Goal: Participate in discussion: Engage in conversation with other users on a specific topic

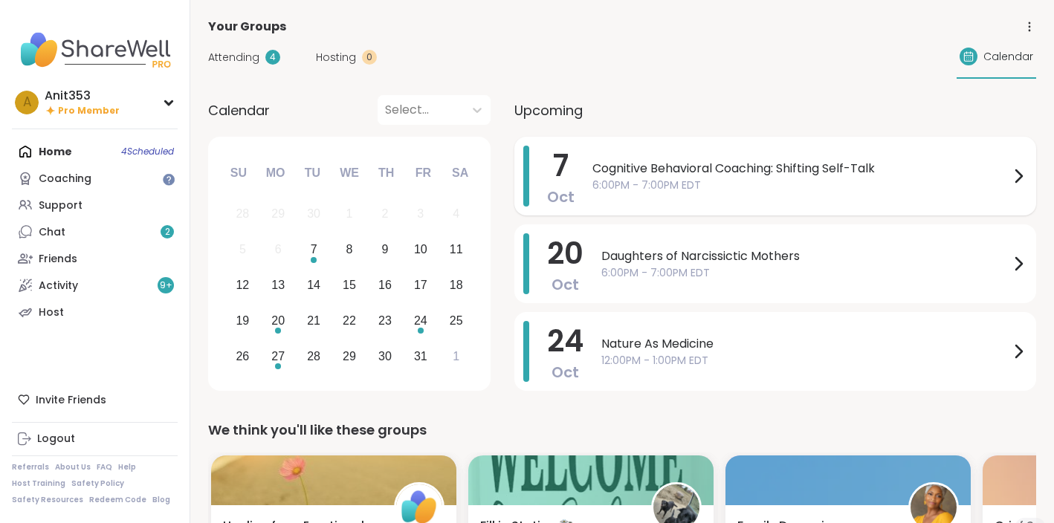
click at [684, 184] on span "6:00PM - 7:00PM EDT" at bounding box center [800, 186] width 417 height 16
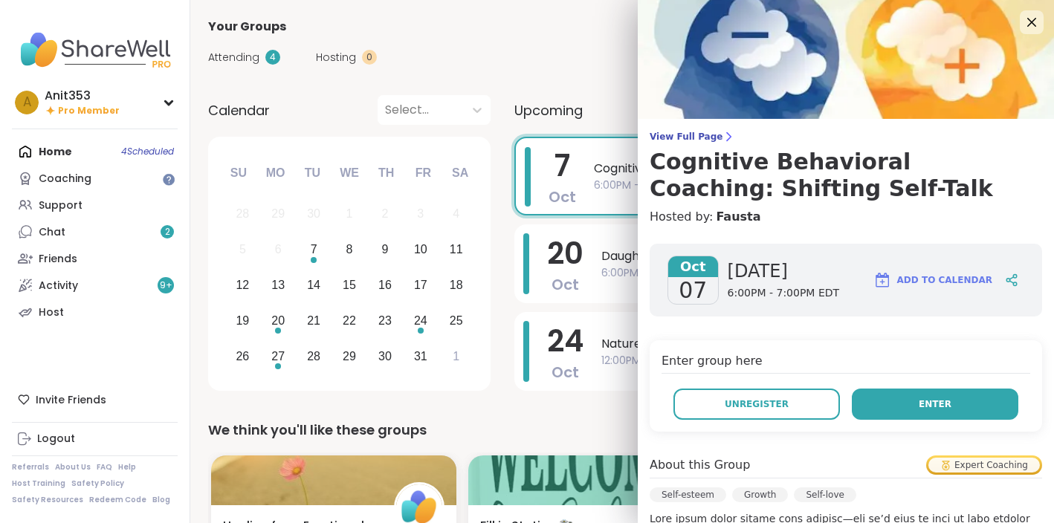
click at [897, 408] on button "Enter" at bounding box center [934, 404] width 166 height 31
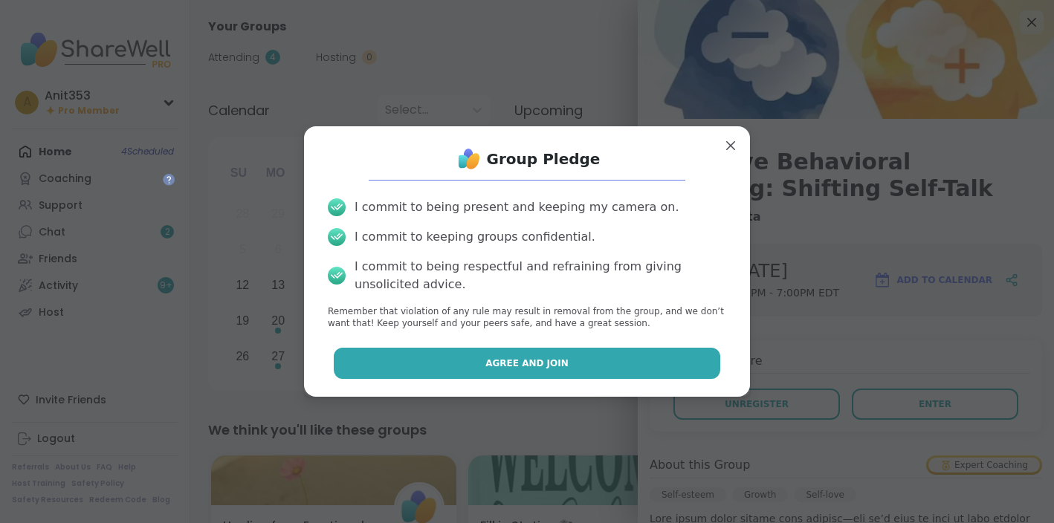
click at [518, 368] on span "Agree and Join" at bounding box center [526, 363] width 83 height 13
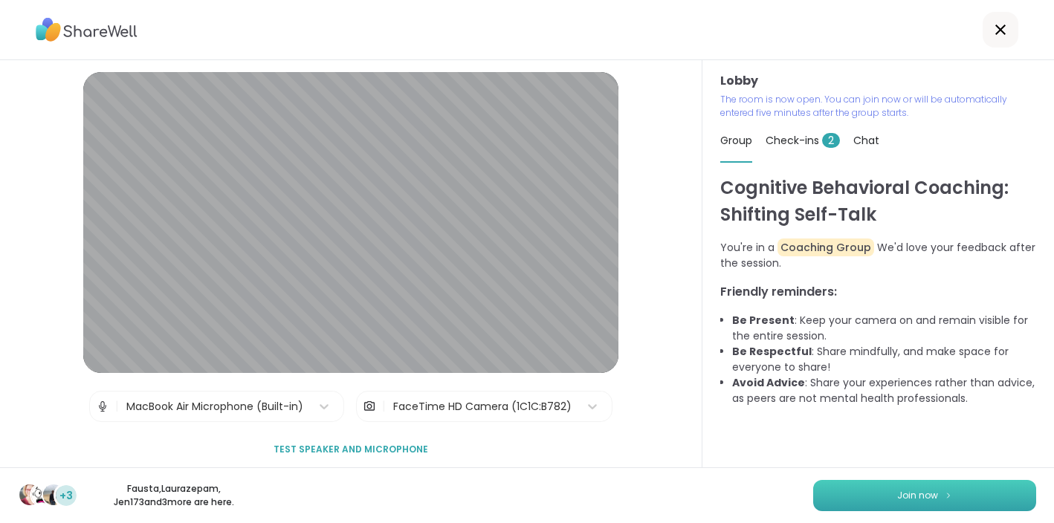
click at [913, 490] on span "Join now" at bounding box center [917, 495] width 41 height 13
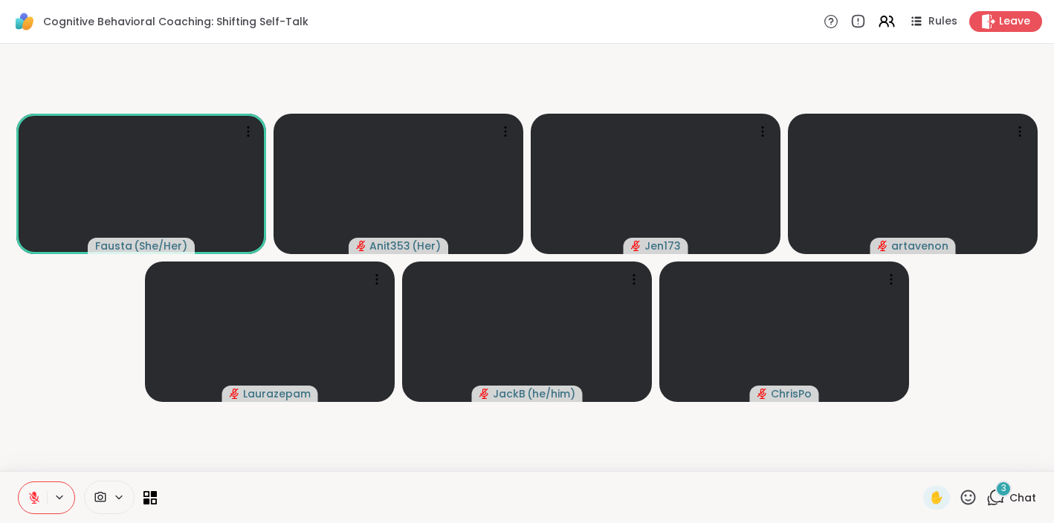
click at [995, 496] on icon at bounding box center [995, 497] width 19 height 19
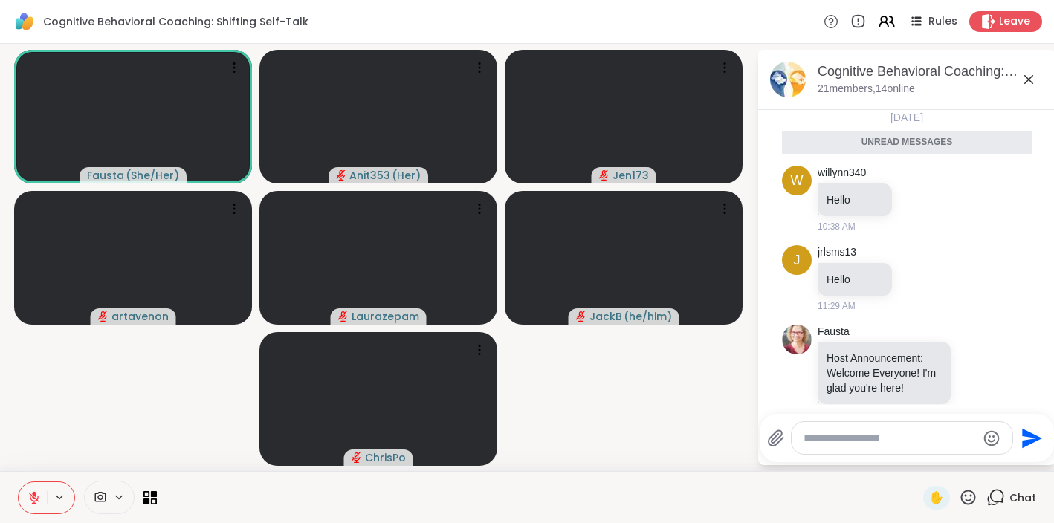
scroll to position [117, 0]
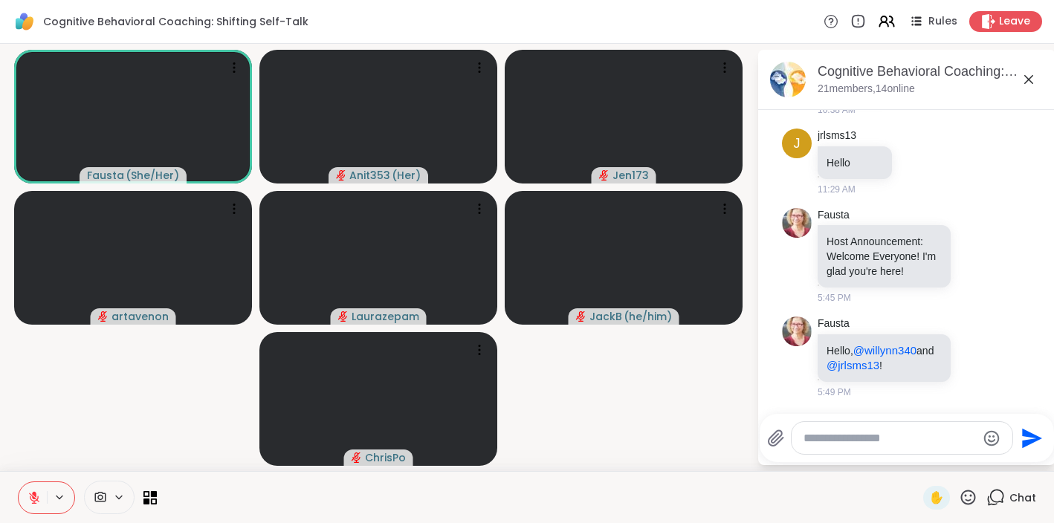
click at [808, 435] on textarea "Type your message" at bounding box center [889, 438] width 173 height 15
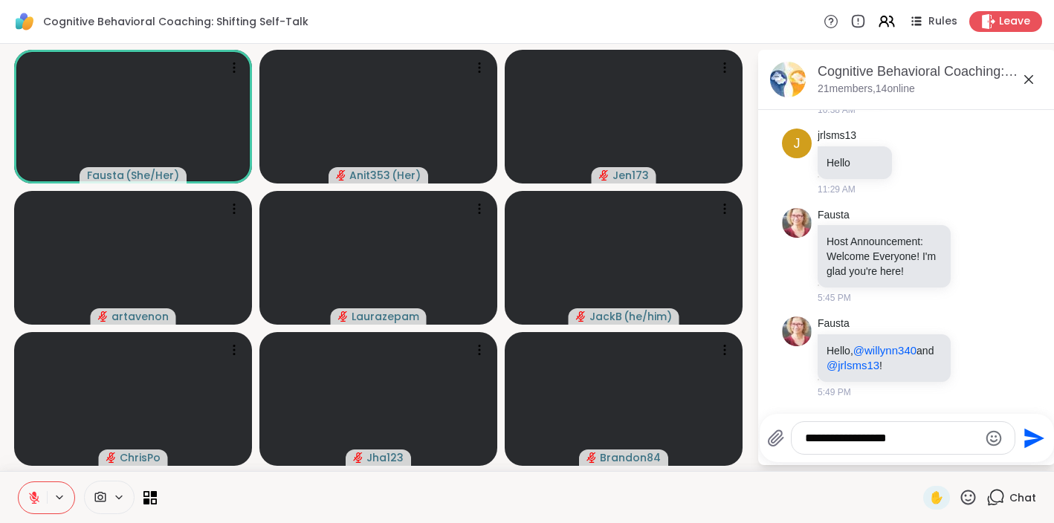
type textarea "**********"
drag, startPoint x: 912, startPoint y: 438, endPoint x: 799, endPoint y: 443, distance: 112.3
click at [799, 443] on div "**********" at bounding box center [902, 438] width 223 height 32
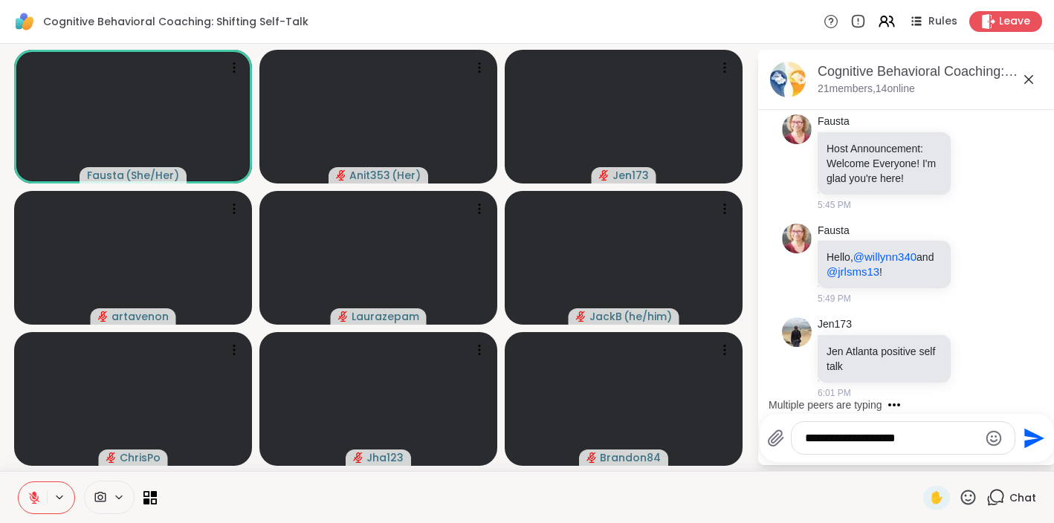
type textarea "**********"
click at [1031, 441] on icon "Send" at bounding box center [1034, 438] width 20 height 20
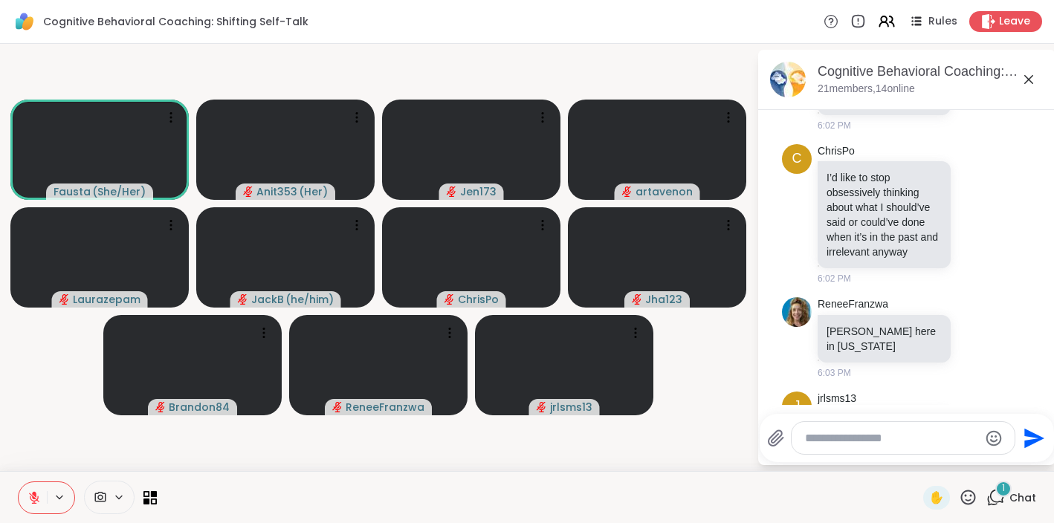
scroll to position [967, 0]
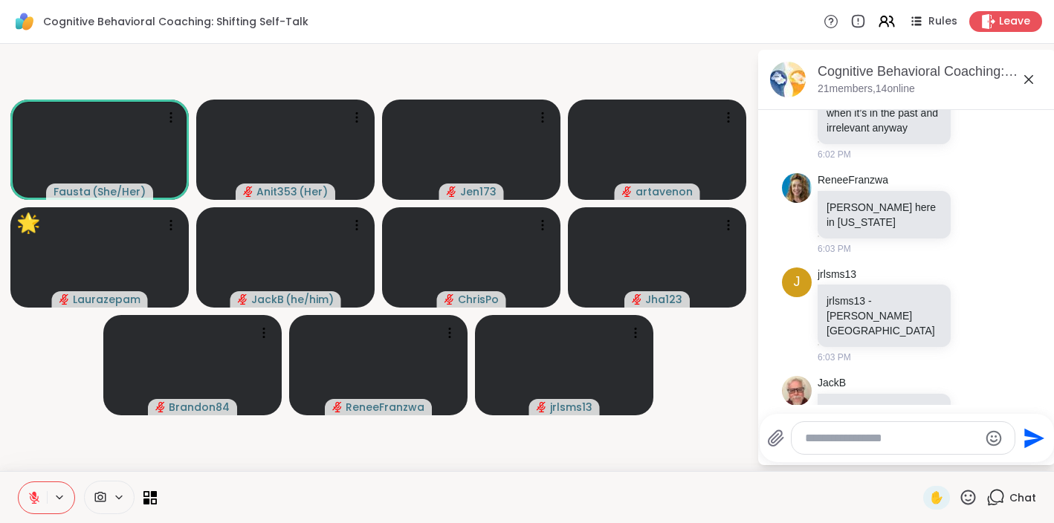
click at [970, 498] on icon at bounding box center [967, 497] width 19 height 19
click at [994, 464] on span "🌟" at bounding box center [989, 459] width 15 height 18
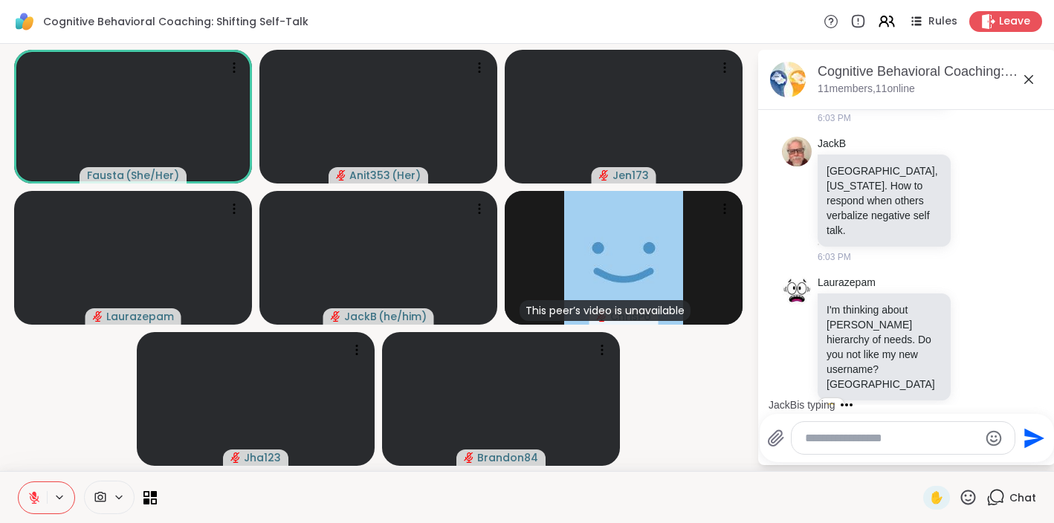
scroll to position [1300, 0]
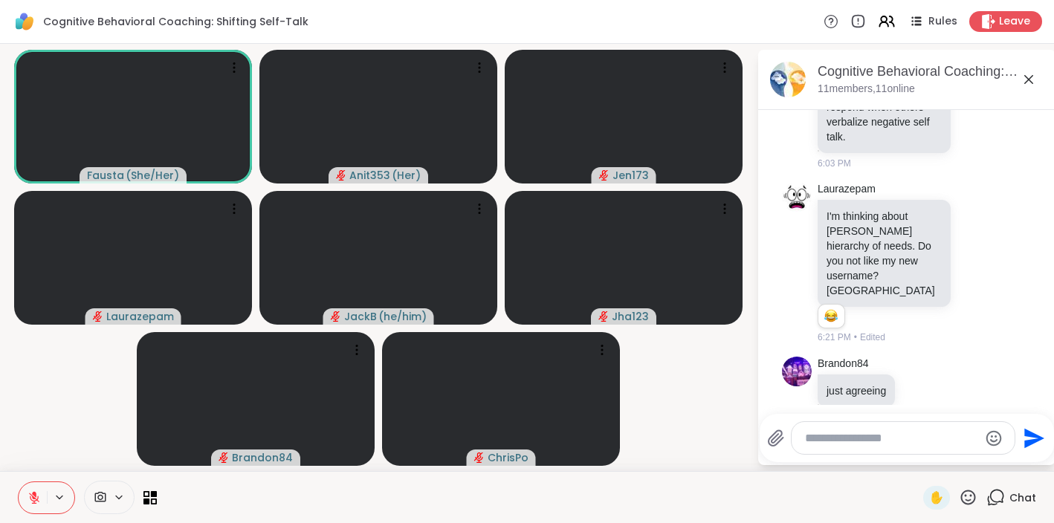
click at [820, 436] on textarea "Type your message" at bounding box center [891, 438] width 173 height 15
type textarea "**********"
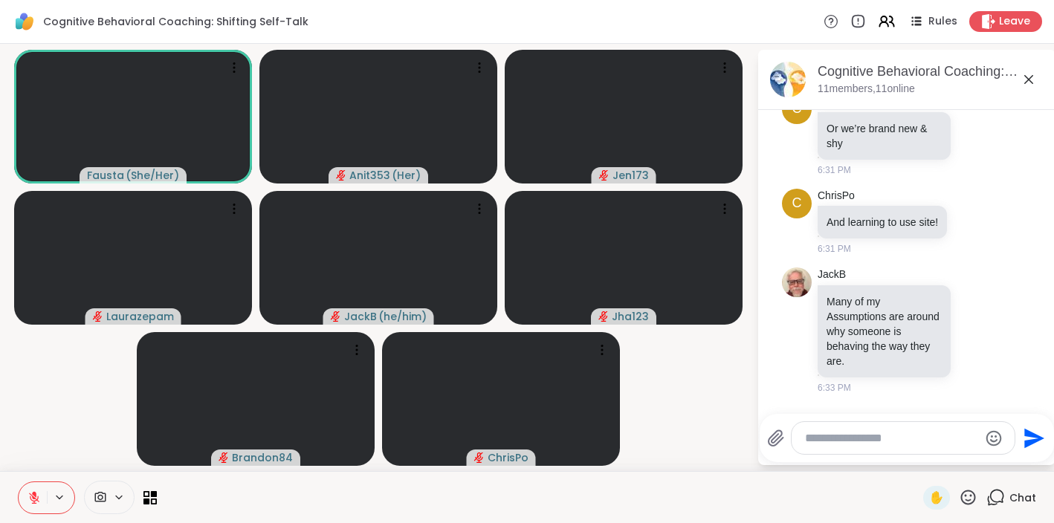
scroll to position [1837, 0]
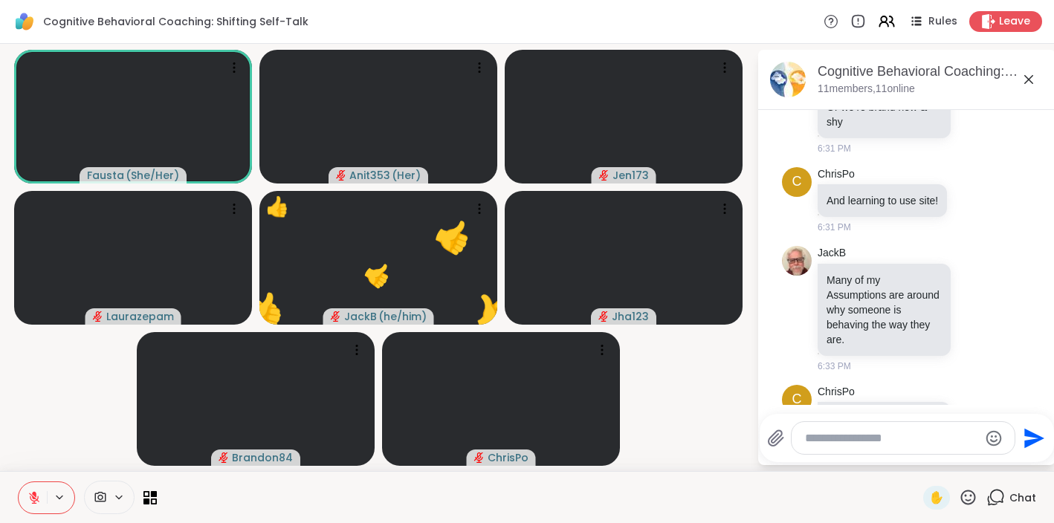
click at [967, 497] on icon at bounding box center [967, 497] width 19 height 19
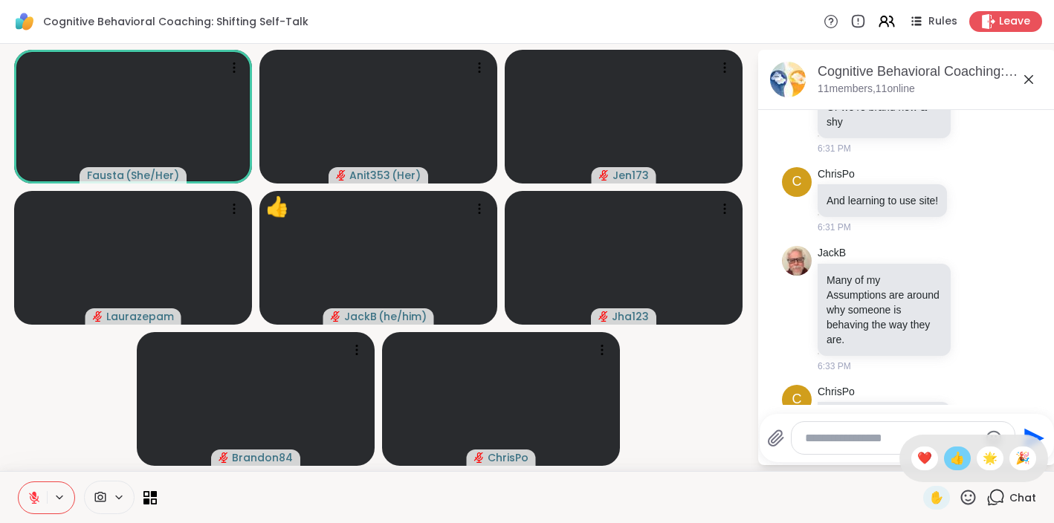
click at [964, 464] on span "👍" at bounding box center [957, 459] width 15 height 18
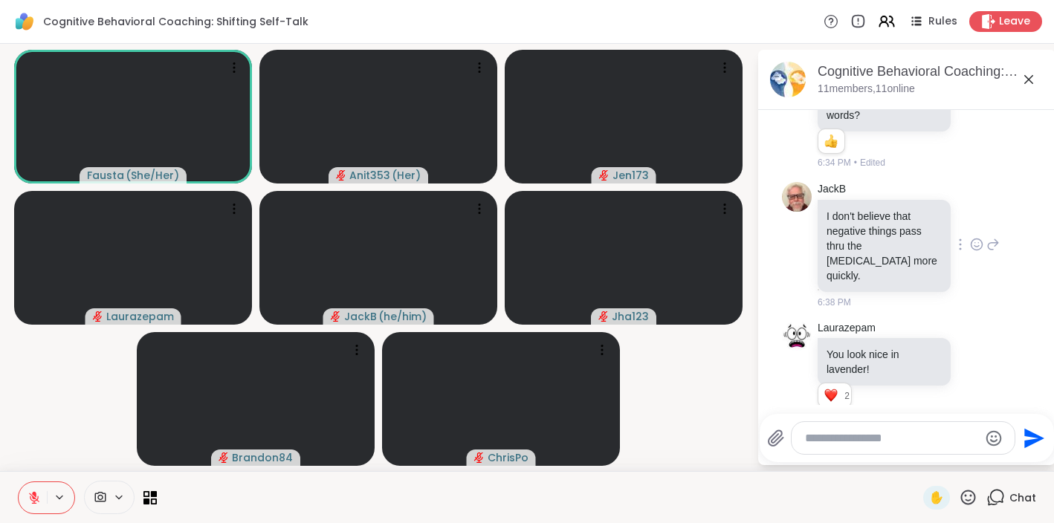
scroll to position [2191, 0]
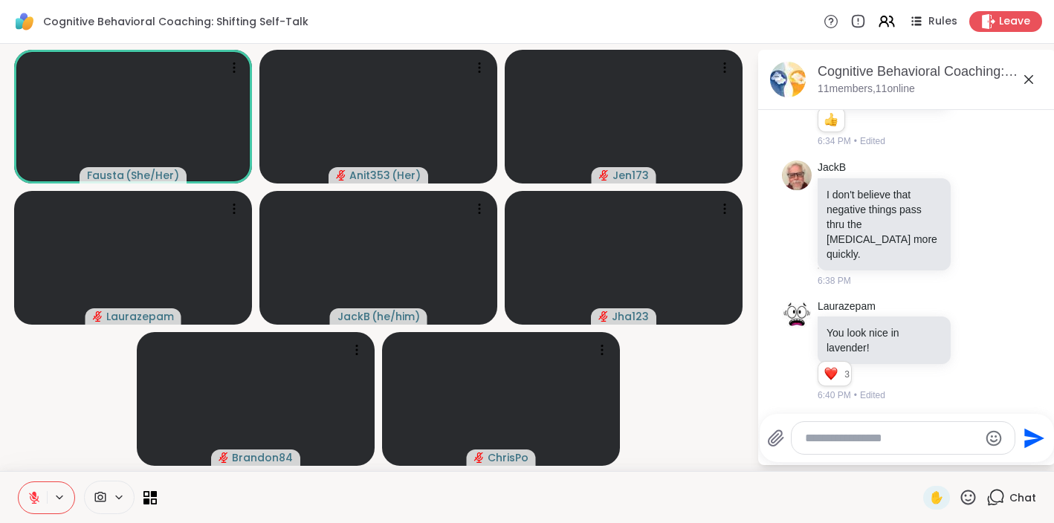
click at [806, 437] on textarea "Type your message" at bounding box center [891, 438] width 173 height 15
click at [967, 501] on icon at bounding box center [968, 497] width 15 height 15
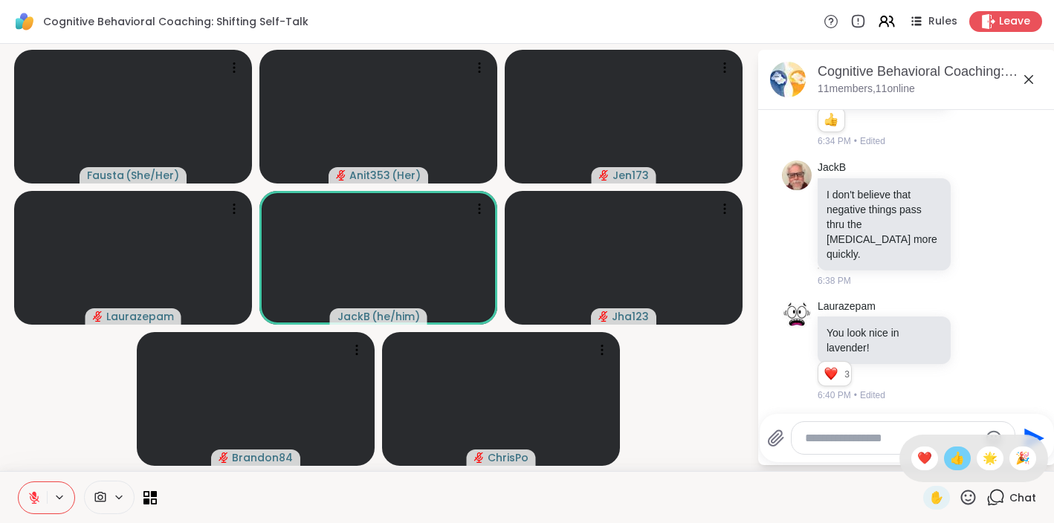
click at [964, 460] on span "👍" at bounding box center [957, 459] width 15 height 18
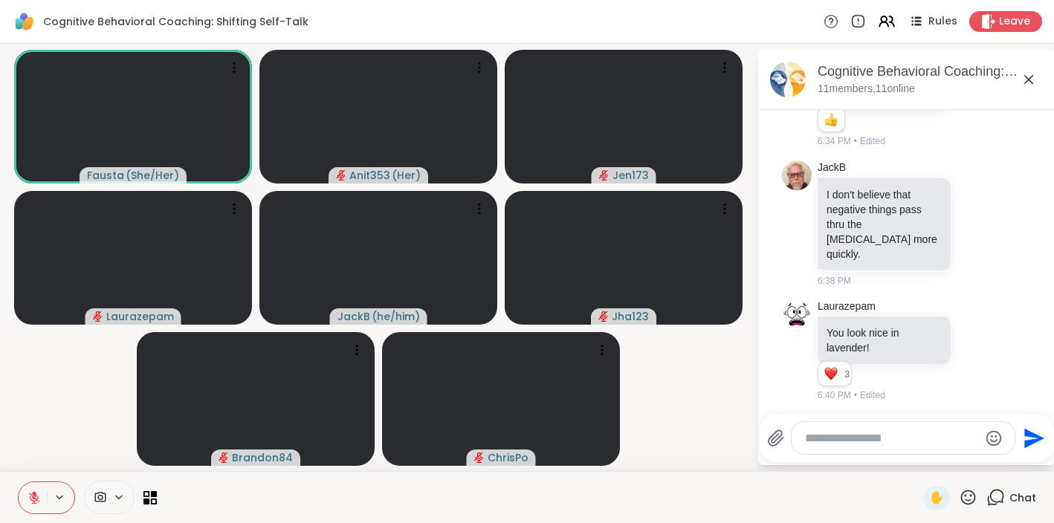
click at [970, 499] on icon at bounding box center [967, 497] width 19 height 19
click at [932, 461] on span "❤️" at bounding box center [924, 459] width 15 height 18
click at [806, 441] on textarea "Type your message" at bounding box center [891, 438] width 173 height 15
click at [971, 501] on icon at bounding box center [967, 497] width 19 height 19
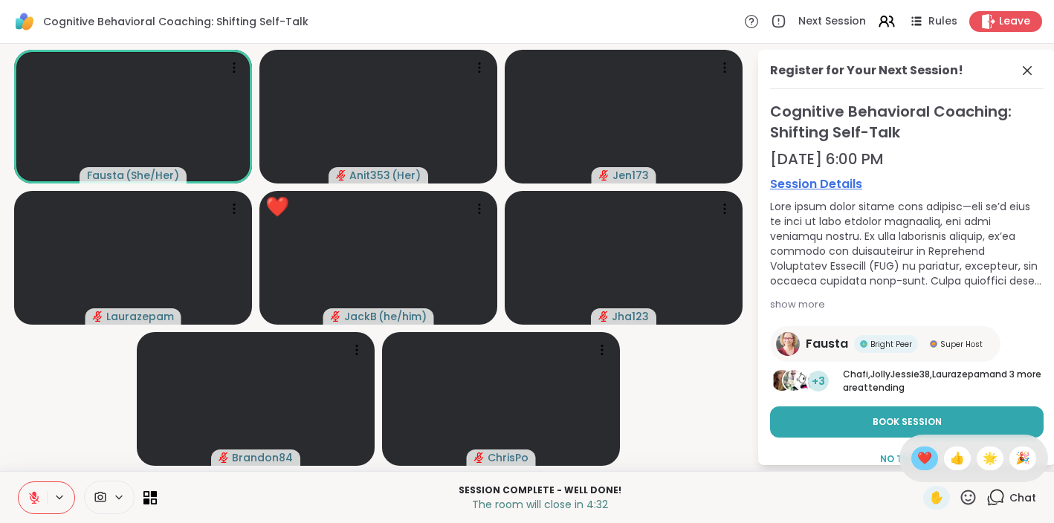
click at [932, 459] on span "❤️" at bounding box center [924, 459] width 15 height 18
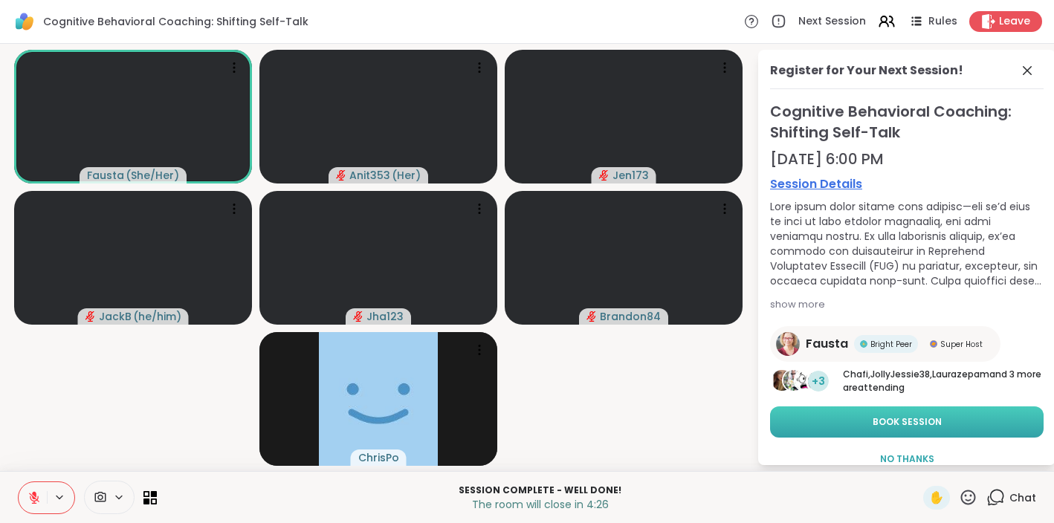
click at [911, 420] on span "Book Session" at bounding box center [906, 421] width 69 height 13
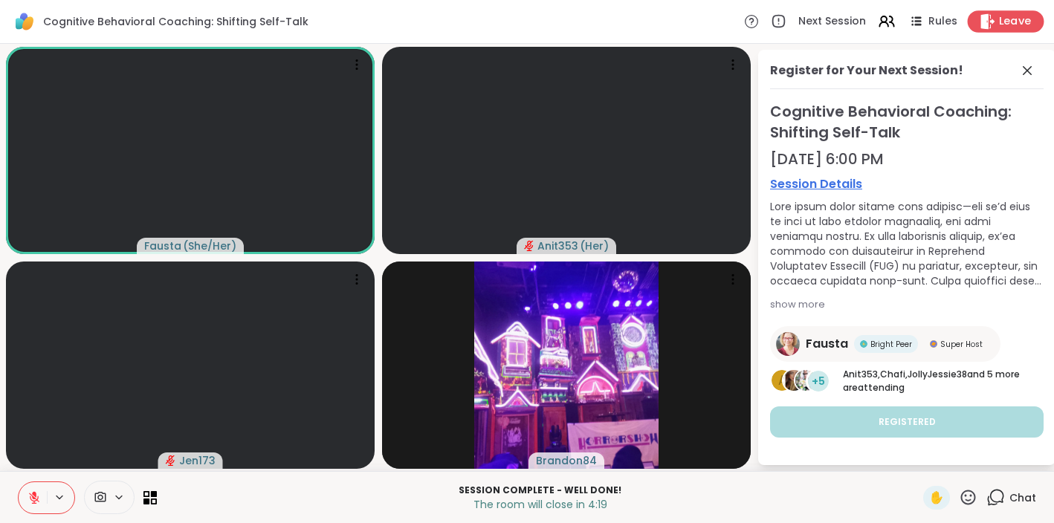
click at [1018, 27] on span "Leave" at bounding box center [1015, 22] width 33 height 16
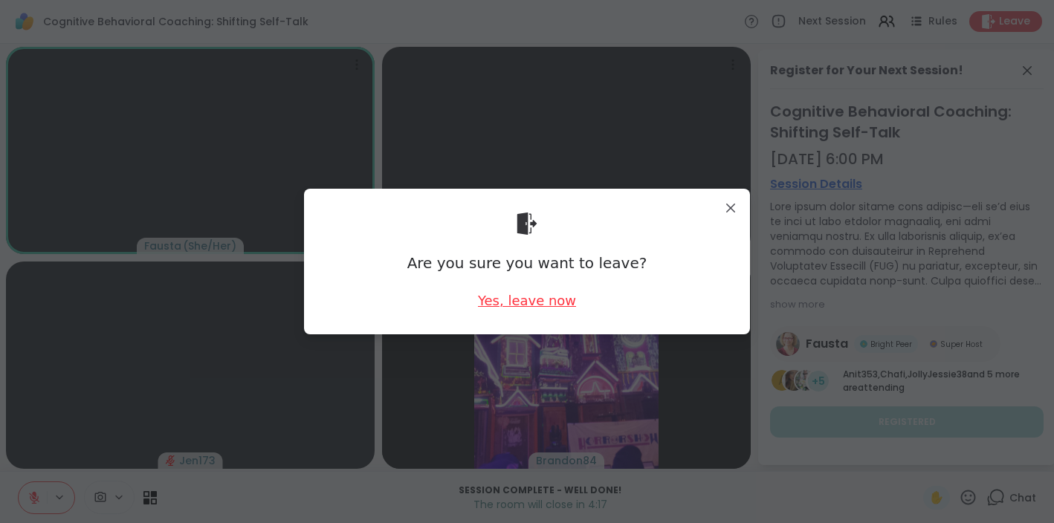
click at [548, 299] on div "Yes, leave now" at bounding box center [527, 300] width 98 height 19
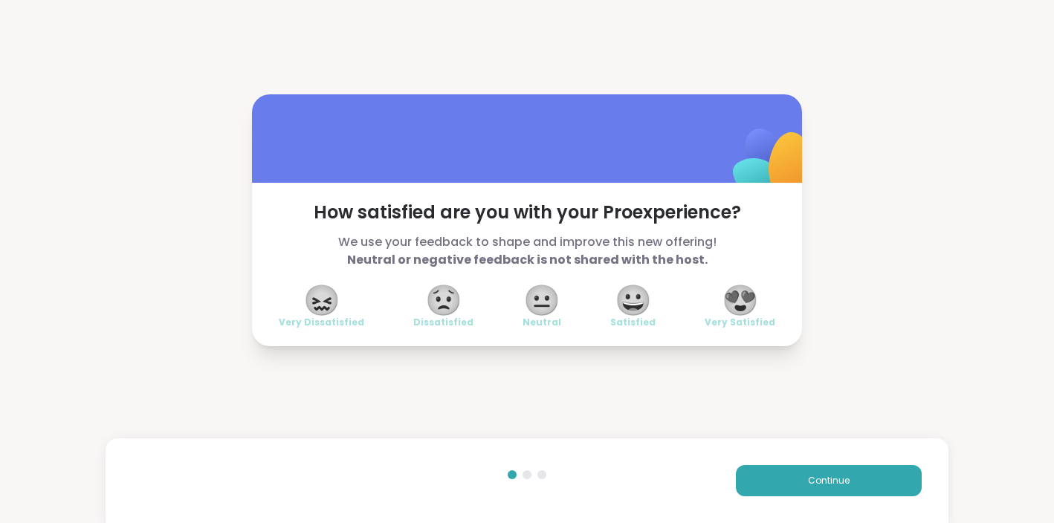
click at [742, 302] on span "😍" at bounding box center [739, 300] width 37 height 27
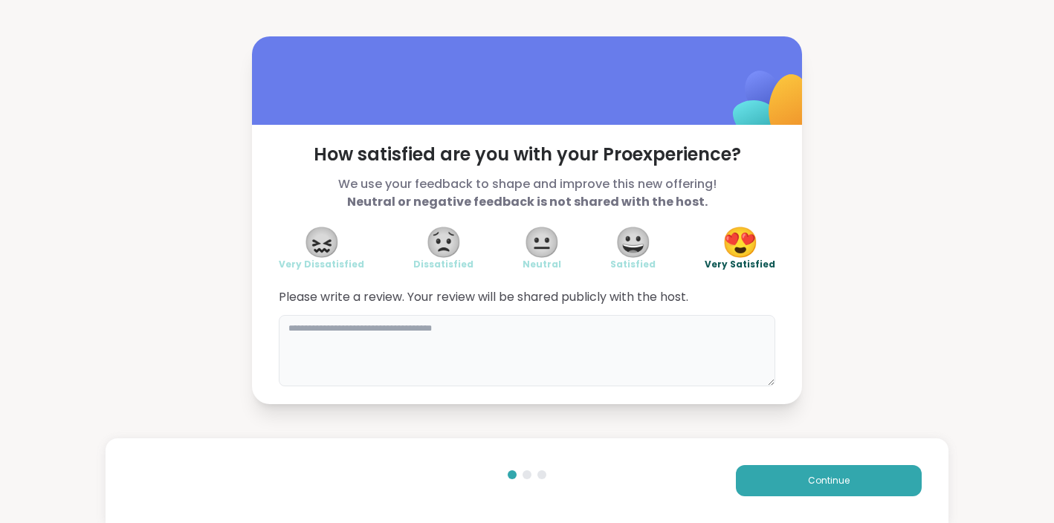
click at [289, 326] on textarea at bounding box center [527, 350] width 496 height 71
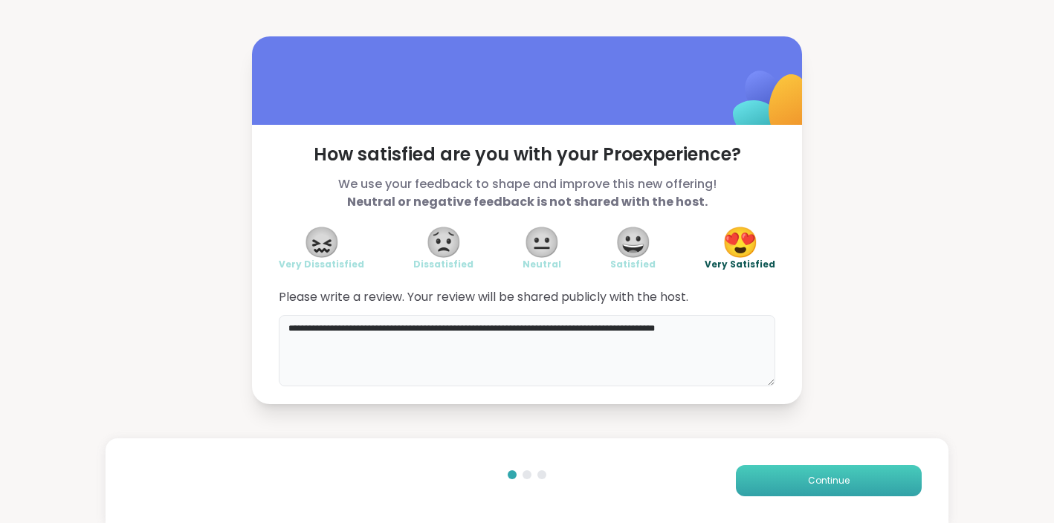
type textarea "**********"
click at [819, 487] on span "Continue" at bounding box center [829, 480] width 42 height 13
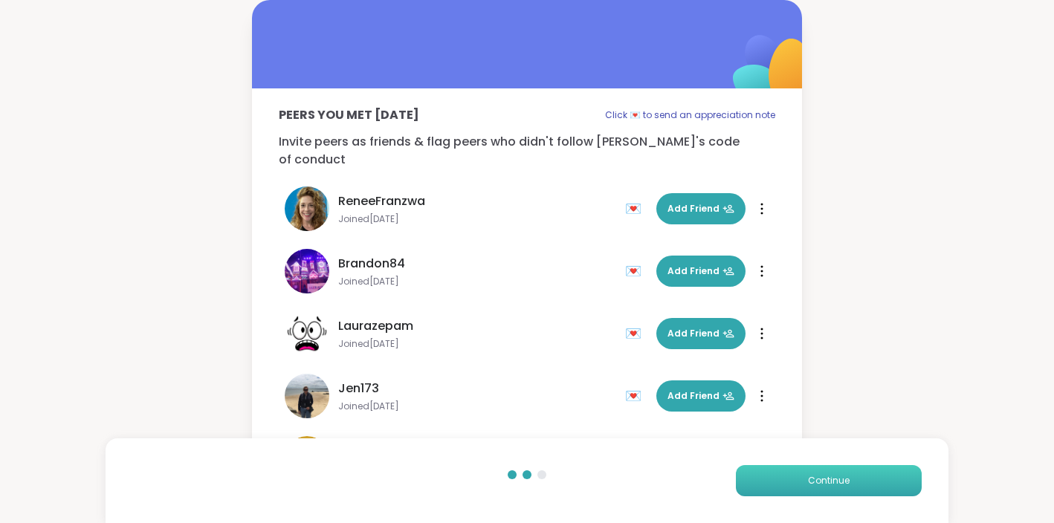
click at [819, 487] on span "Continue" at bounding box center [829, 480] width 42 height 13
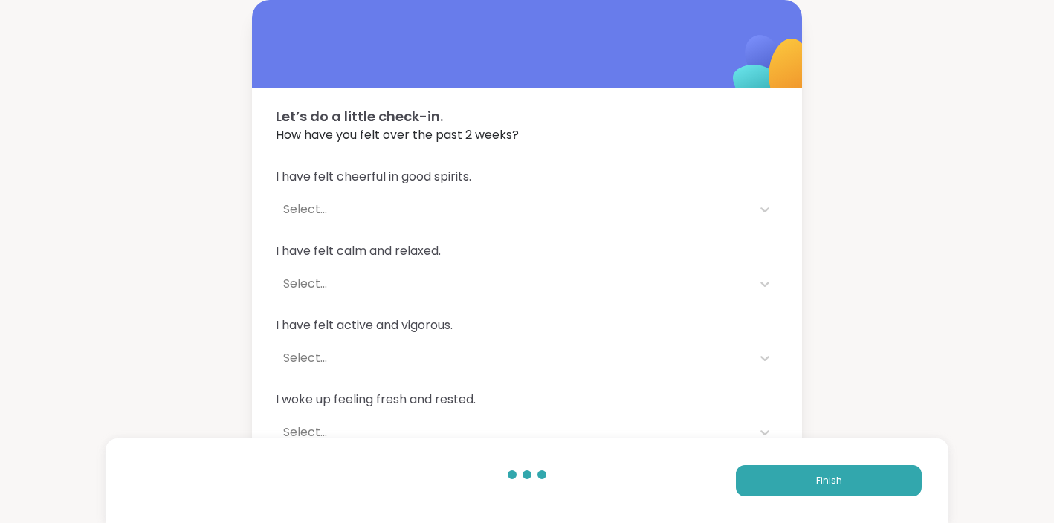
click at [316, 209] on div "Select..." at bounding box center [513, 210] width 461 height 18
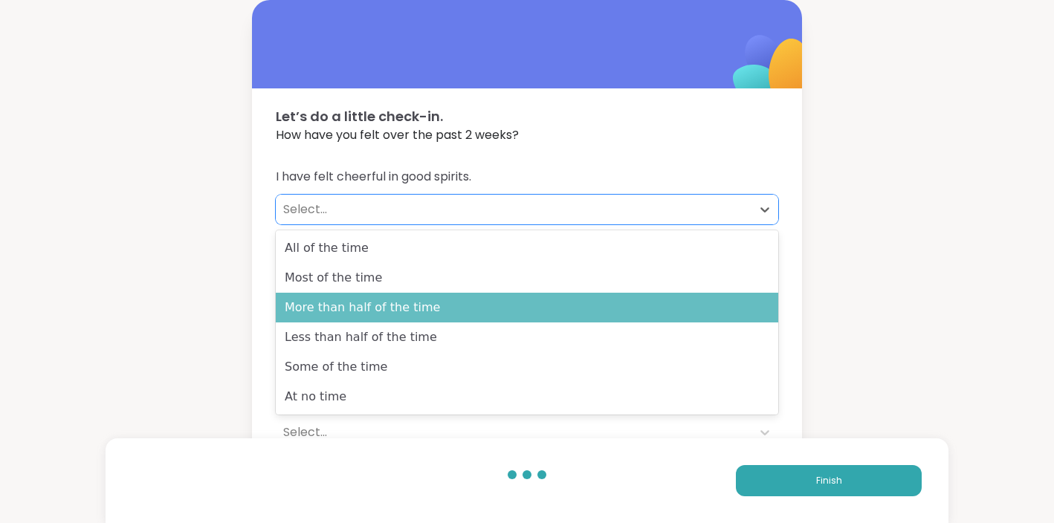
click at [338, 306] on div "More than half of the time" at bounding box center [527, 308] width 502 height 30
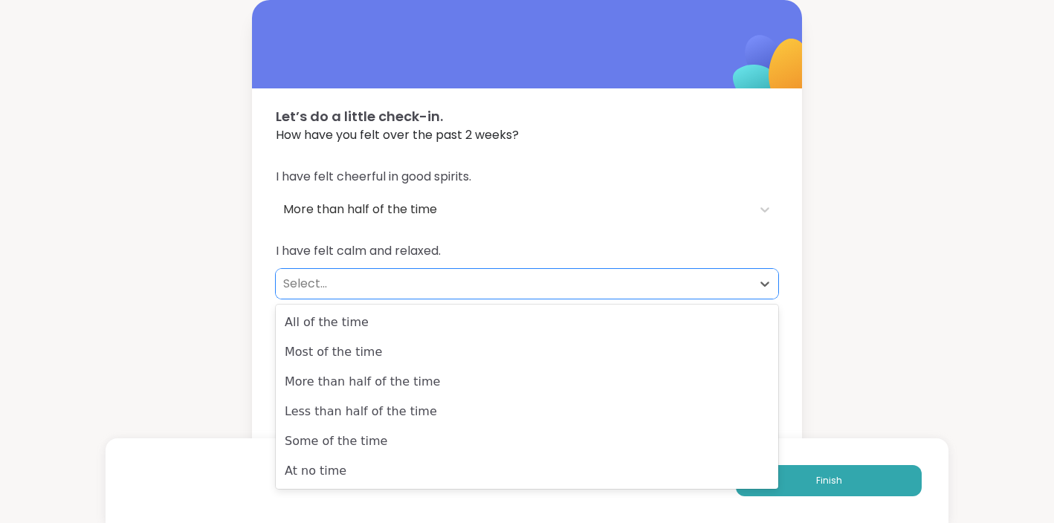
click at [309, 280] on div "Select..." at bounding box center [513, 284] width 461 height 18
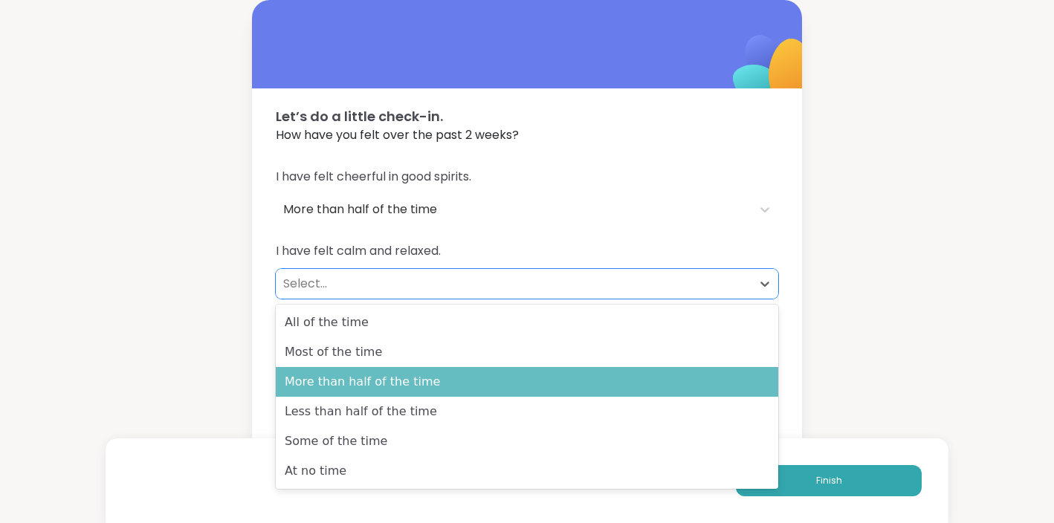
click at [363, 374] on div "More than half of the time" at bounding box center [527, 382] width 502 height 30
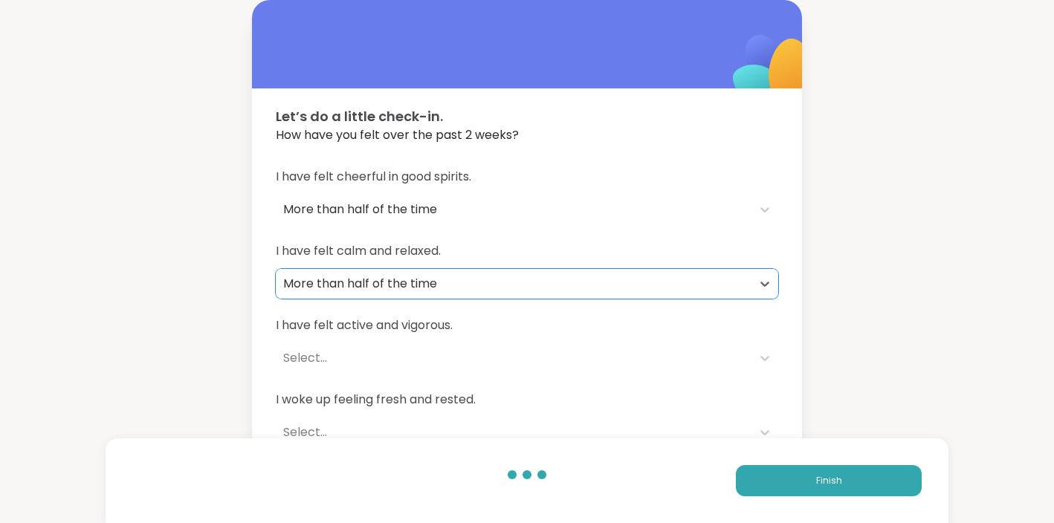
click at [305, 356] on div "Select..." at bounding box center [513, 358] width 461 height 18
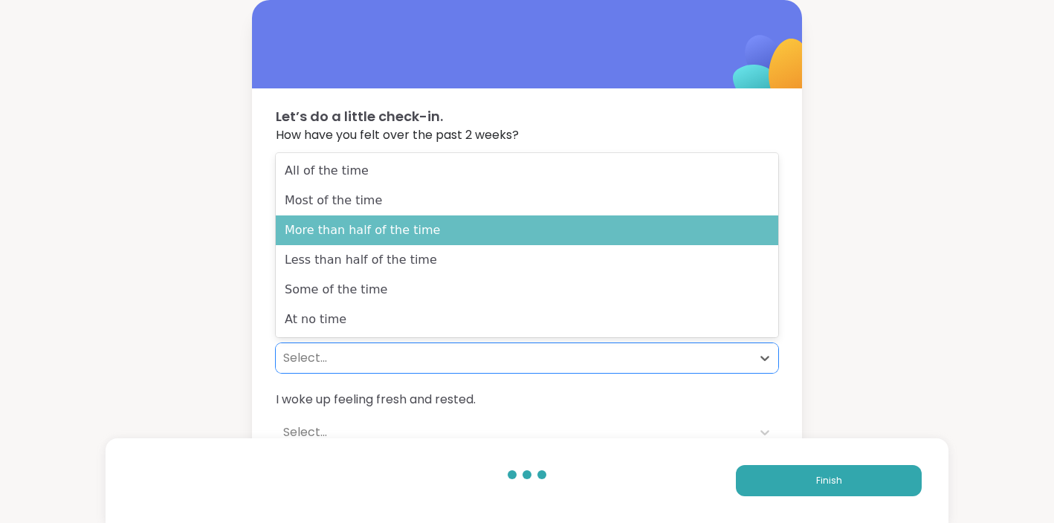
click at [355, 238] on div "More than half of the time" at bounding box center [527, 230] width 502 height 30
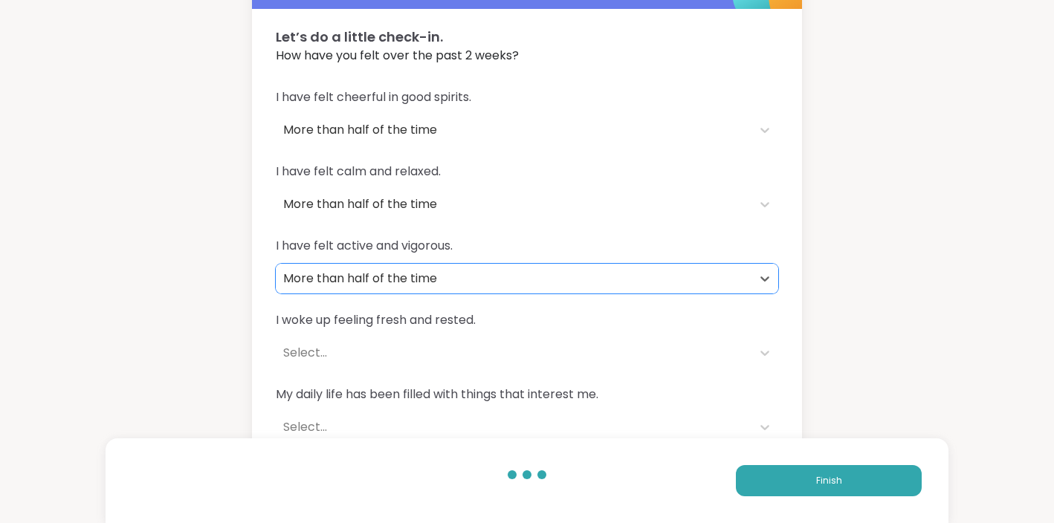
scroll to position [83, 0]
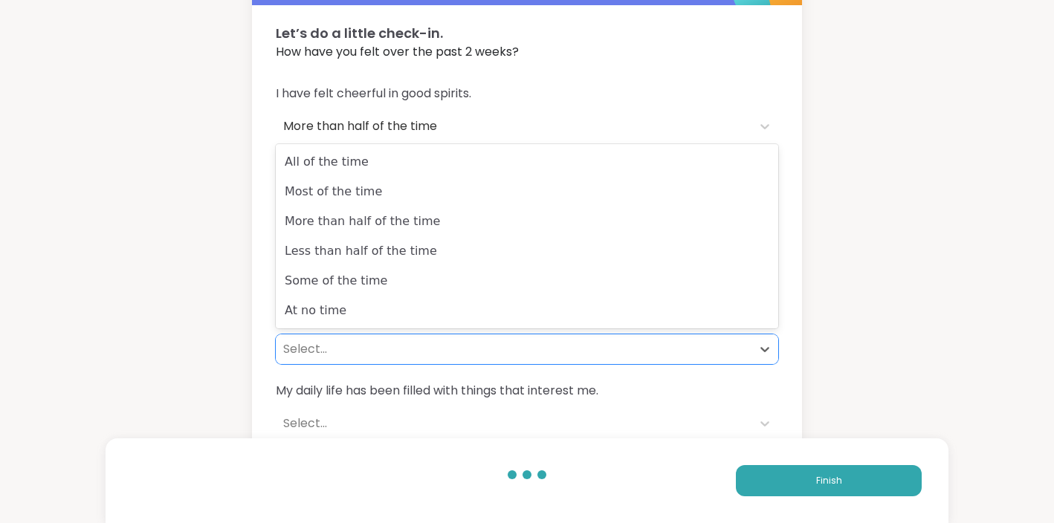
click at [313, 352] on div "Select..." at bounding box center [513, 349] width 461 height 18
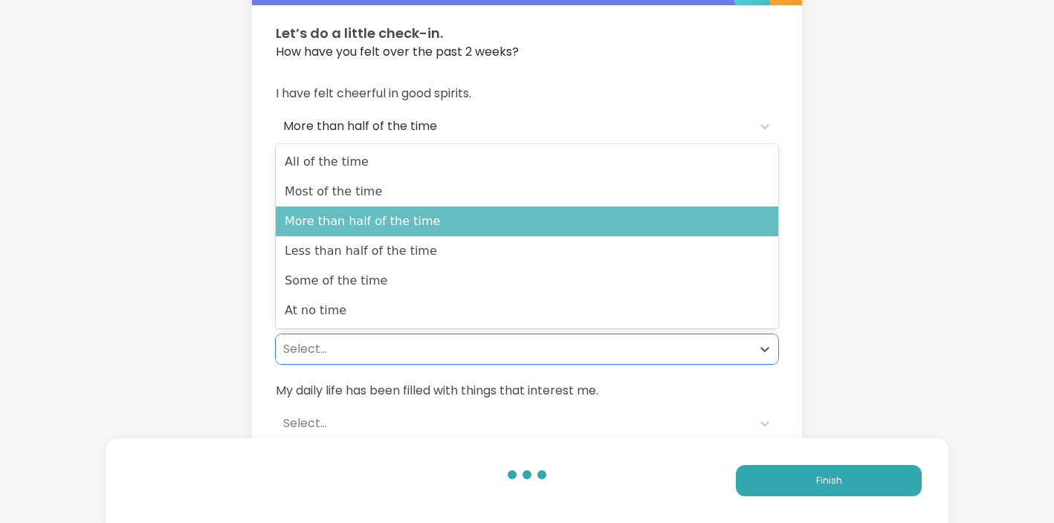
click at [356, 229] on div "More than half of the time" at bounding box center [527, 222] width 502 height 30
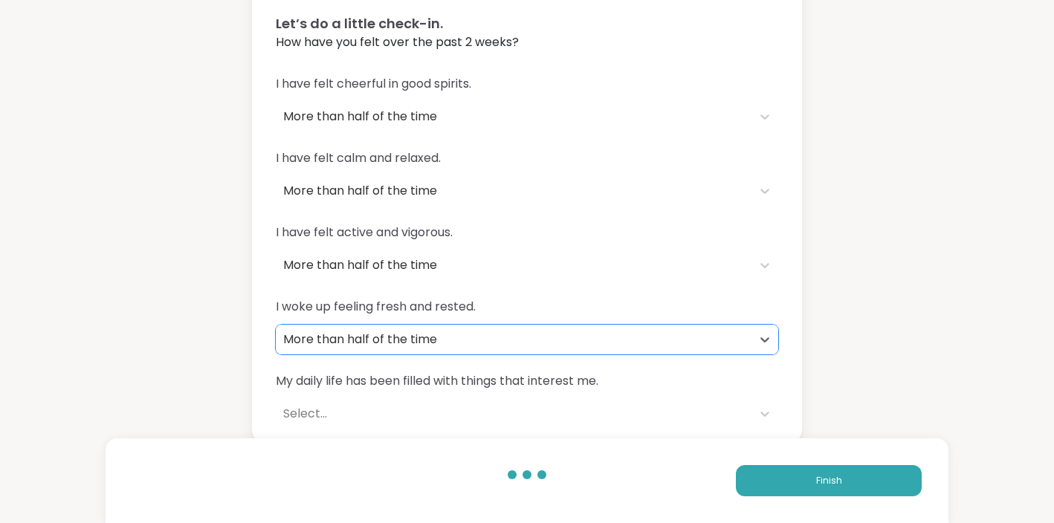
scroll to position [100, 0]
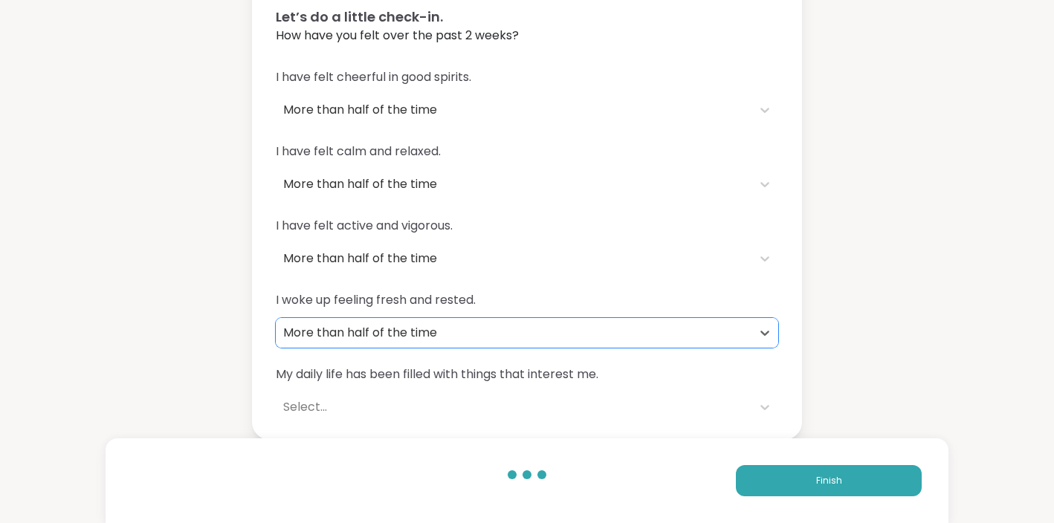
click at [309, 408] on div "Select..." at bounding box center [513, 407] width 461 height 18
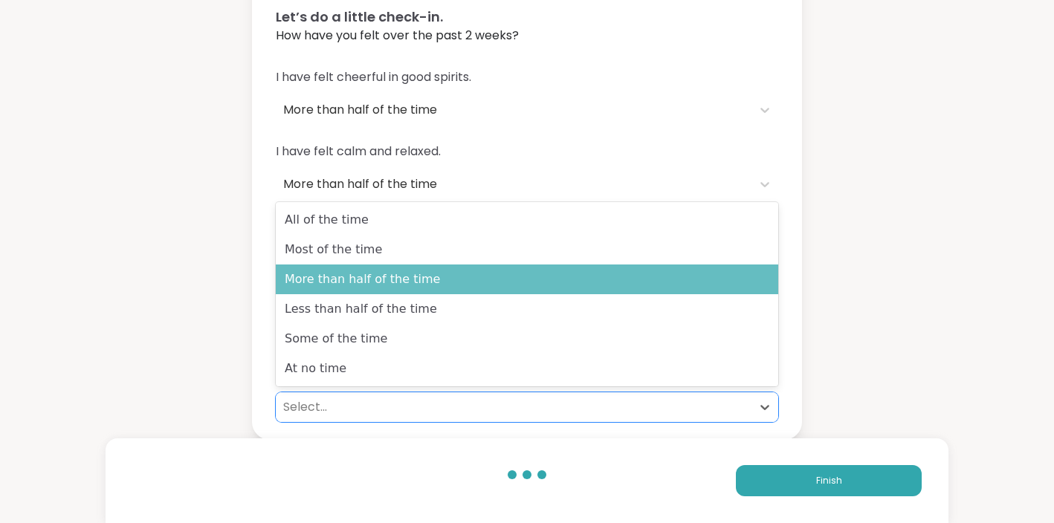
click at [359, 287] on div "More than half of the time" at bounding box center [527, 280] width 502 height 30
